Goal: Find specific page/section: Find specific page/section

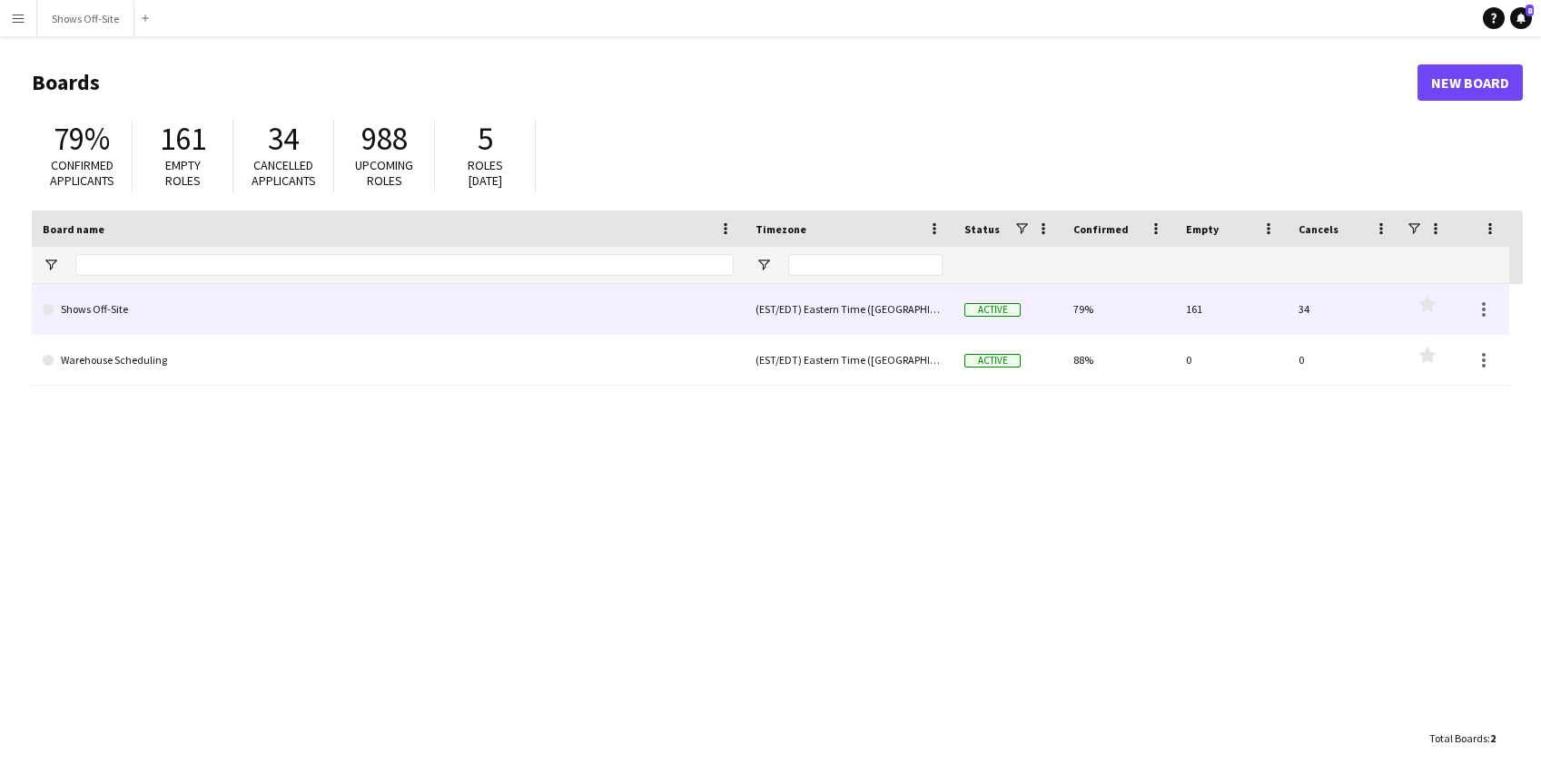
click at [378, 319] on link "Shows Off-Site" at bounding box center [387, 310] width 691 height 51
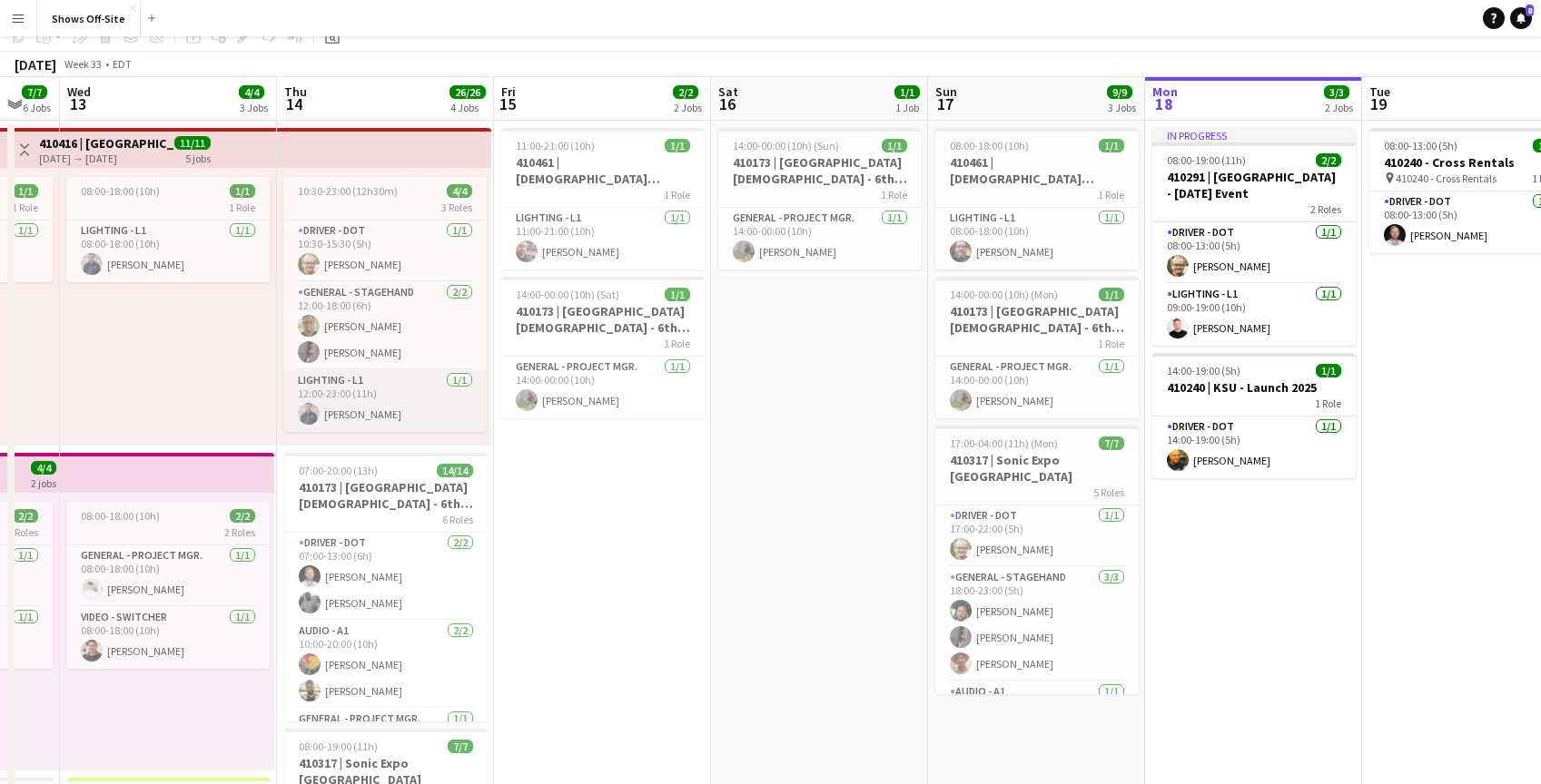
scroll to position [116, 0]
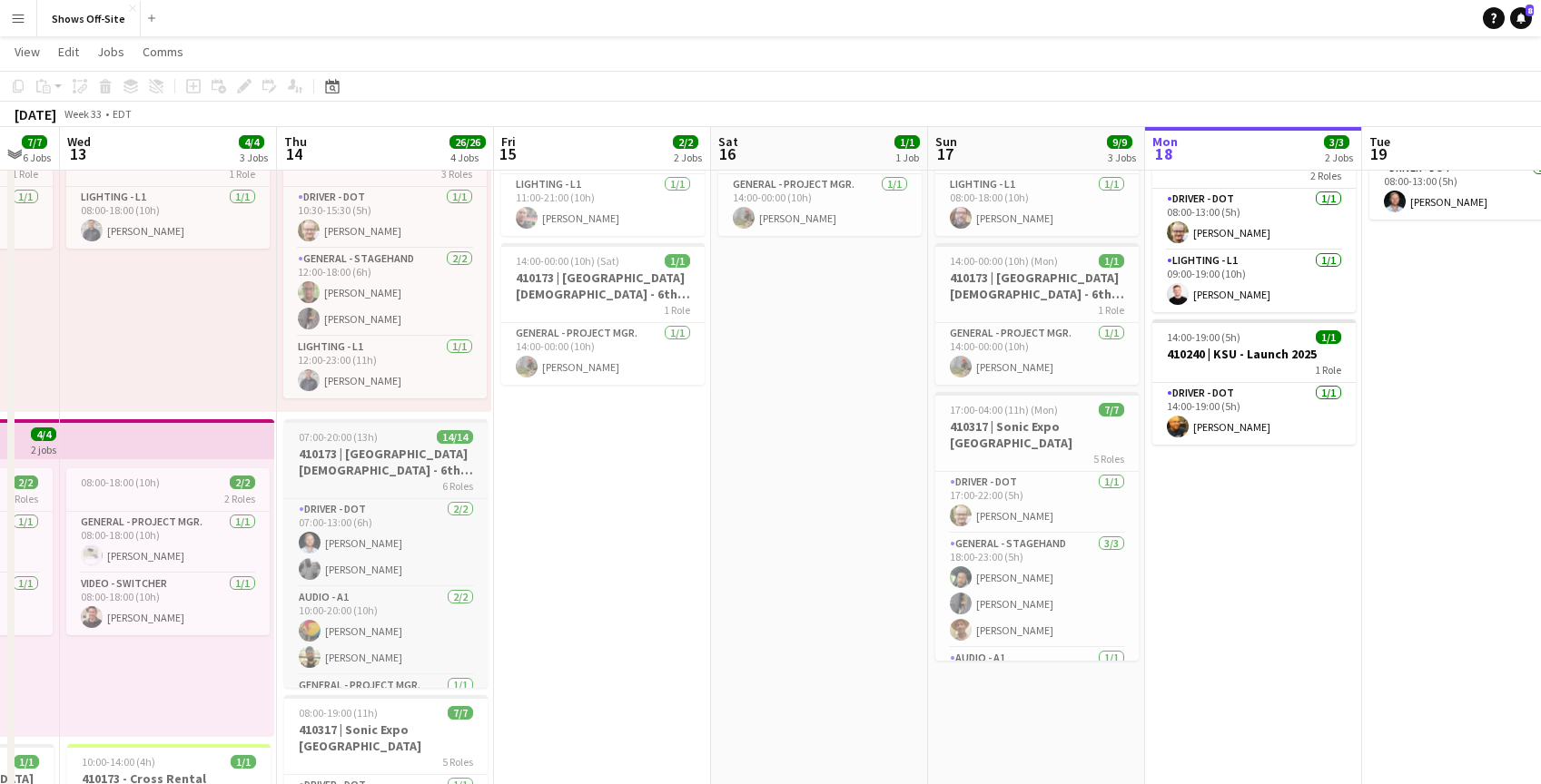
click at [363, 461] on h3 "410173 | [GEOGRAPHIC_DATA][DEMOGRAPHIC_DATA] - 6th Grade Fall Camp FFA 2025" at bounding box center [385, 462] width 203 height 33
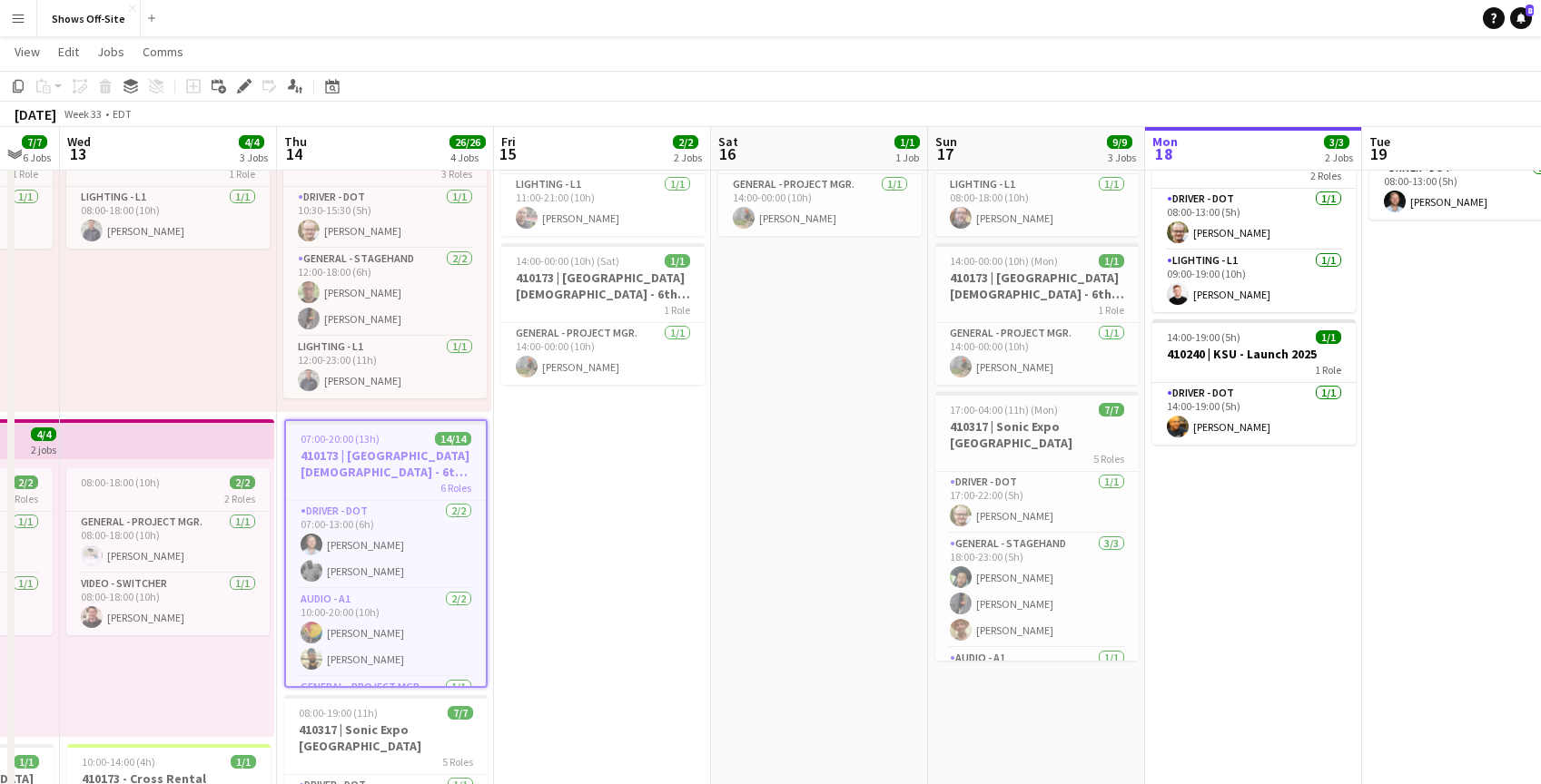
click at [363, 461] on h3 "410173 | [GEOGRAPHIC_DATA][DEMOGRAPHIC_DATA] - 6th Grade Fall Camp FFA 2025" at bounding box center [385, 464] width 199 height 33
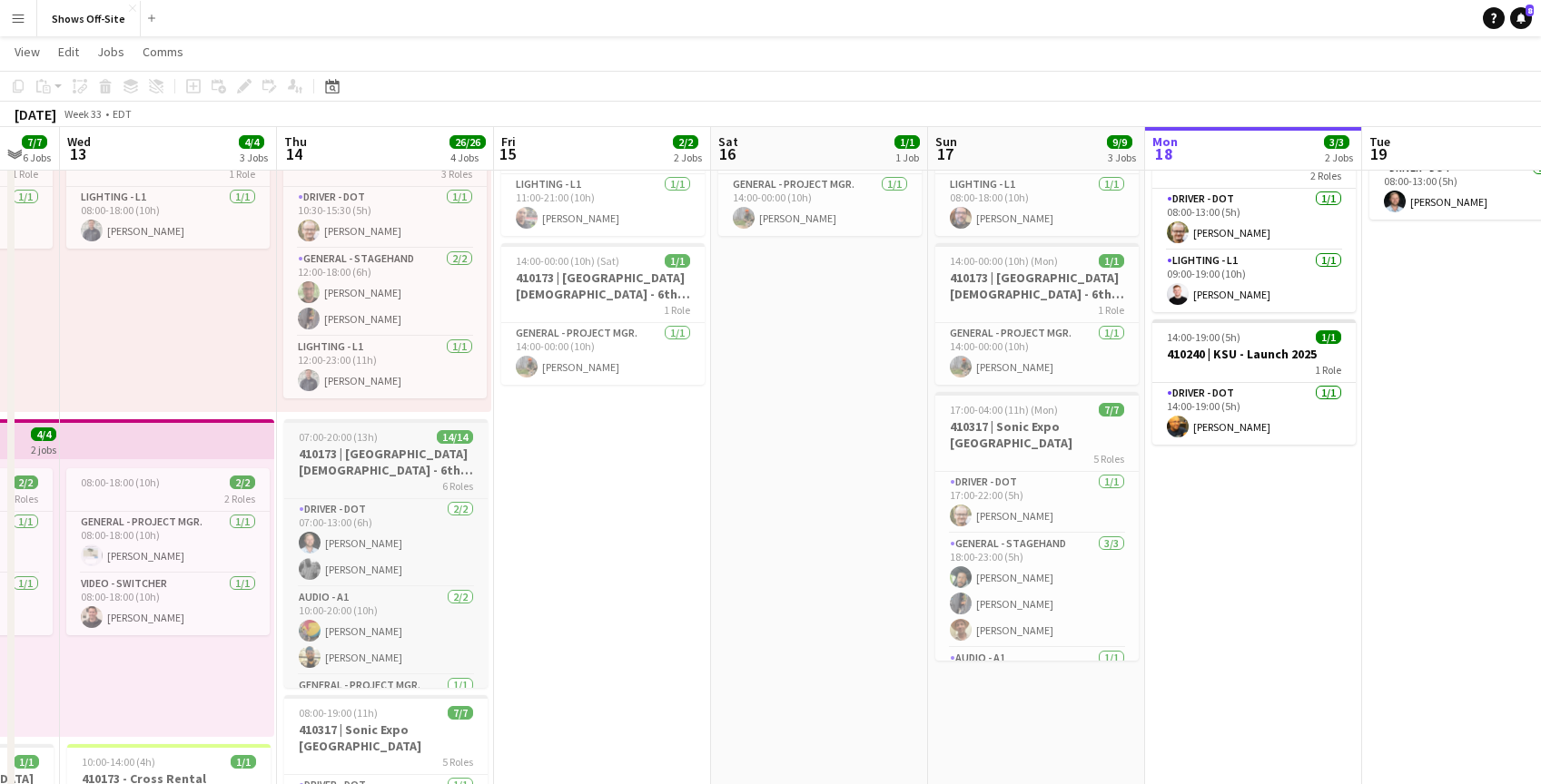
click at [363, 461] on h3 "410173 | [GEOGRAPHIC_DATA][DEMOGRAPHIC_DATA] - 6th Grade Fall Camp FFA 2025" at bounding box center [385, 462] width 203 height 33
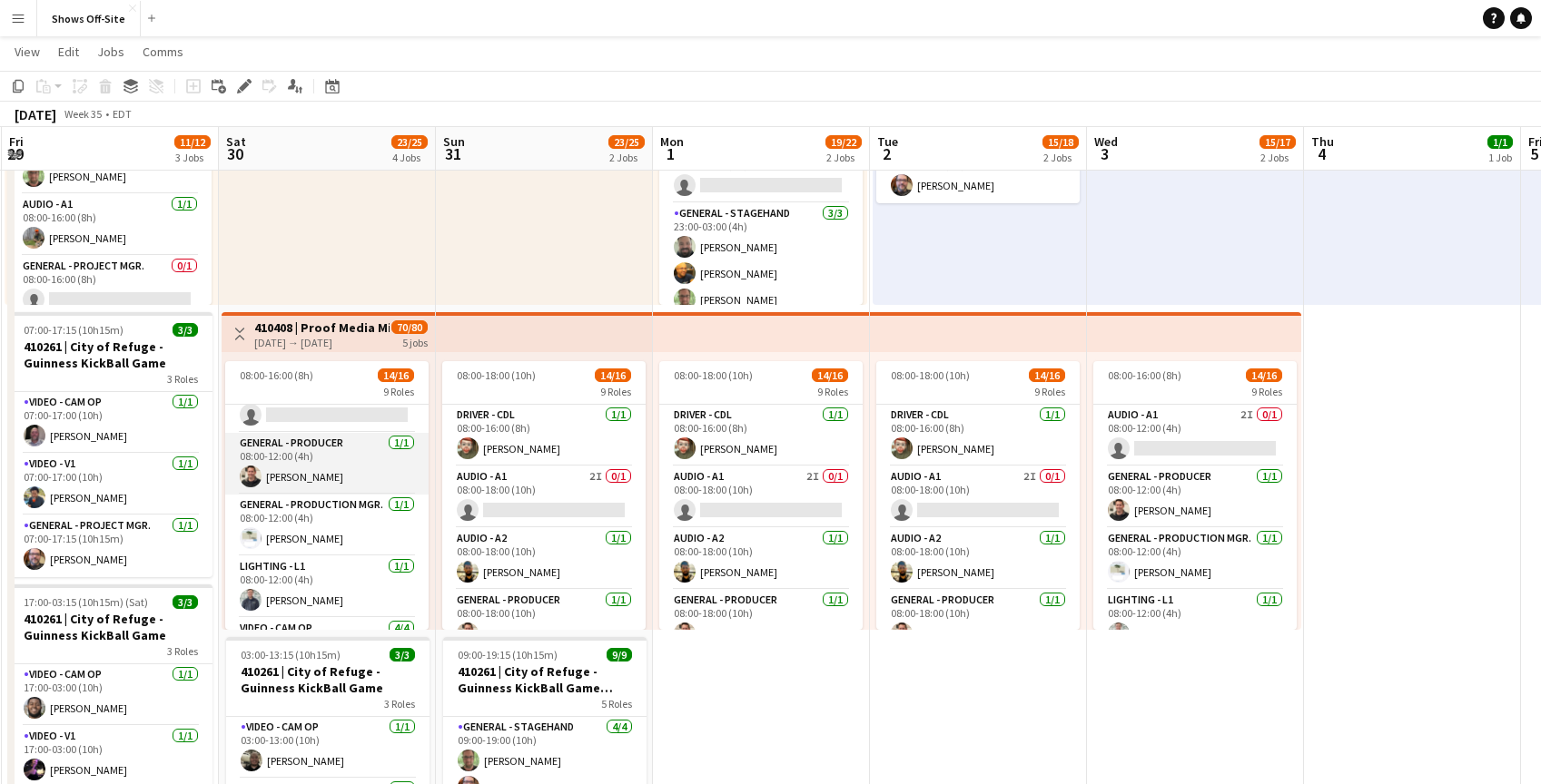
scroll to position [43, 0]
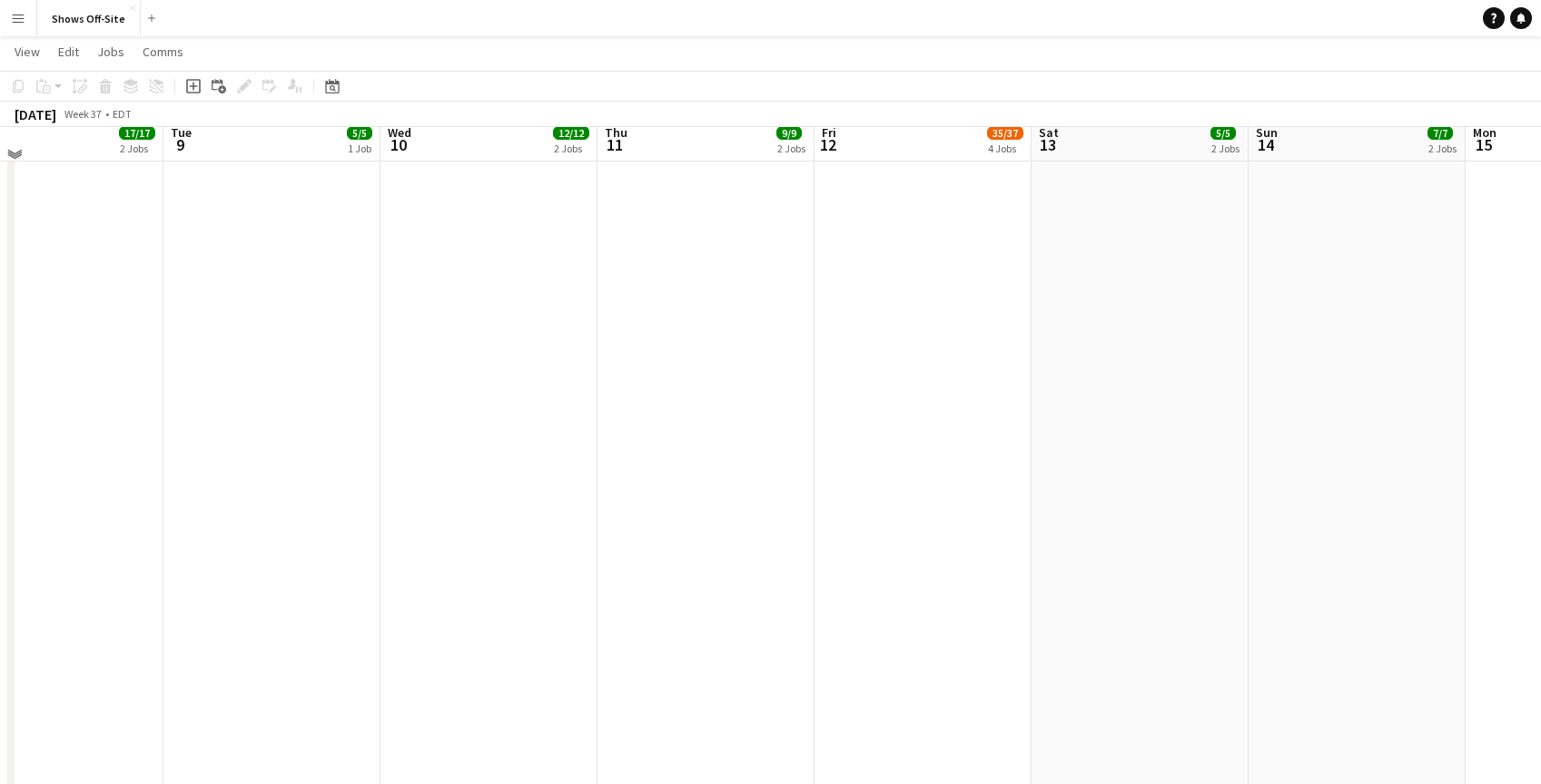
scroll to position [1681, 0]
